Goal: Information Seeking & Learning: Understand process/instructions

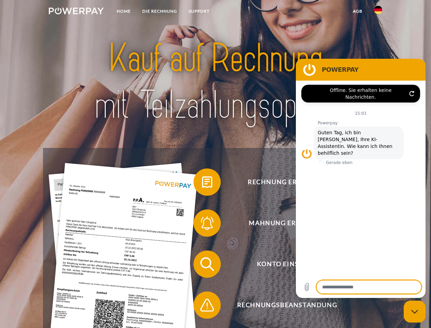
click at [76, 12] on img at bounding box center [76, 11] width 55 height 7
click at [378, 12] on img at bounding box center [378, 10] width 8 height 8
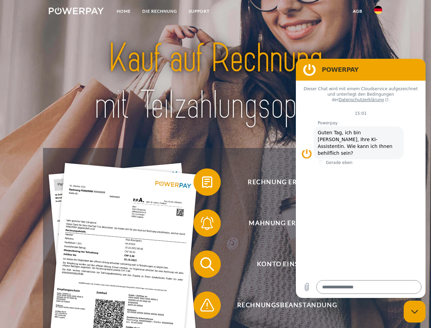
click at [358, 11] on link "agb" at bounding box center [357, 11] width 21 height 12
click at [202, 183] on span at bounding box center [197, 182] width 34 height 34
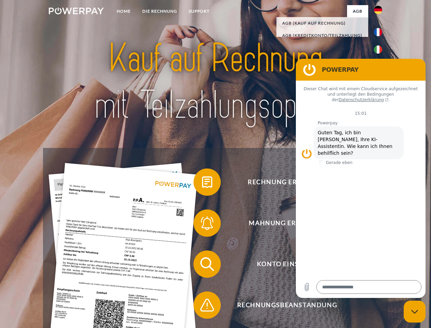
click at [202, 224] on span at bounding box center [197, 223] width 34 height 34
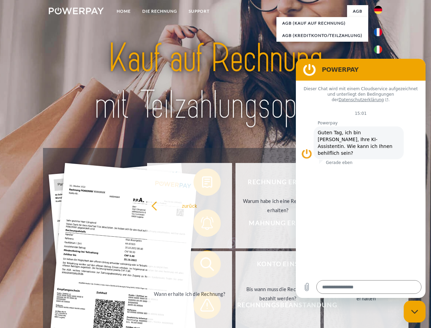
click at [236, 265] on link "Bis wann muss die Rechnung bezahlt werden?" at bounding box center [278, 293] width 85 height 85
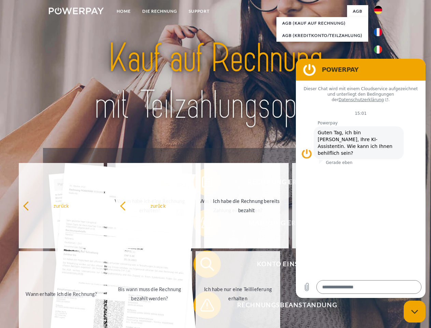
click at [202, 306] on span at bounding box center [197, 305] width 34 height 34
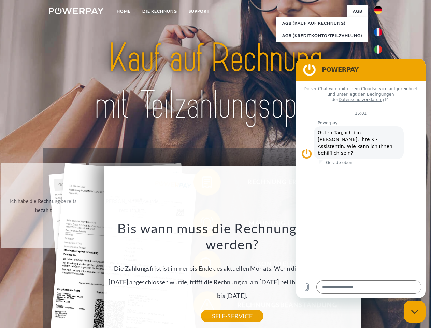
click at [415, 311] on icon "Messaging-Fenster schließen" at bounding box center [414, 311] width 7 height 4
type textarea "*"
